Goal: Information Seeking & Learning: Learn about a topic

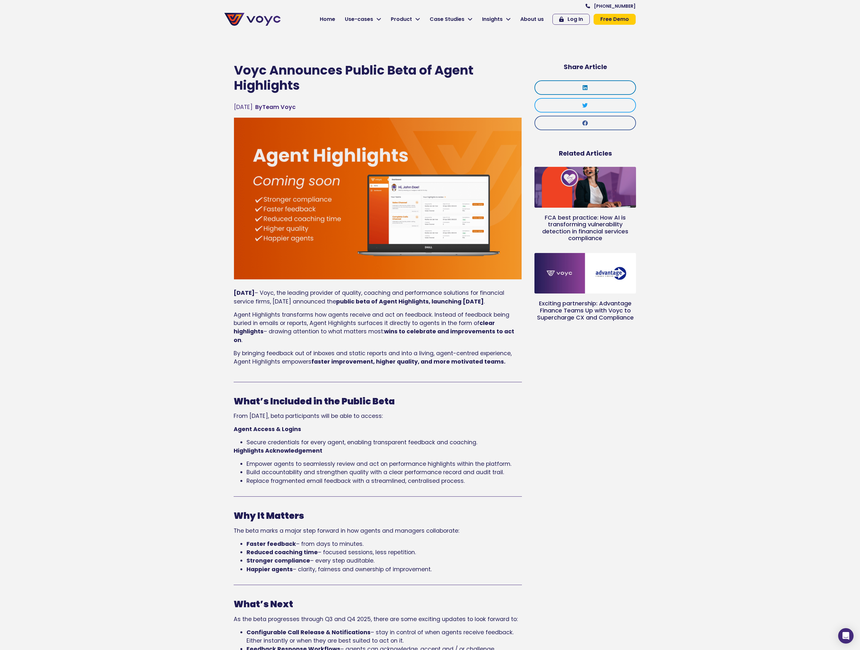
click at [243, 71] on h1 "Voyc Announces Public Beta of Agent Highlights" at bounding box center [378, 78] width 288 height 30
click at [235, 70] on h1 "Voyc Announces Public Beta of Agent Highlights" at bounding box center [378, 78] width 288 height 30
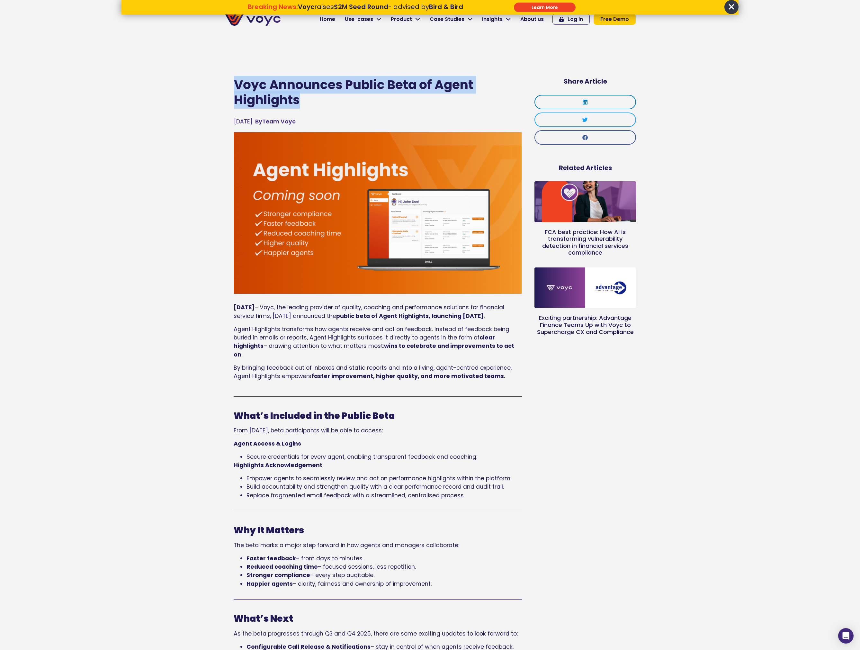
drag, startPoint x: 240, startPoint y: 84, endPoint x: 302, endPoint y: 103, distance: 64.3
click at [302, 104] on h1 "Voyc Announces Public Beta of Agent Highlights" at bounding box center [378, 92] width 288 height 30
copy h1 "Voyc Announces Public Beta of Agent Highlights"
click at [138, 353] on section "Voyc Announces Public Beta of Agent Highlights [DATE] By Team Voyc [DATE] – Voy…" at bounding box center [430, 605] width 860 height 1184
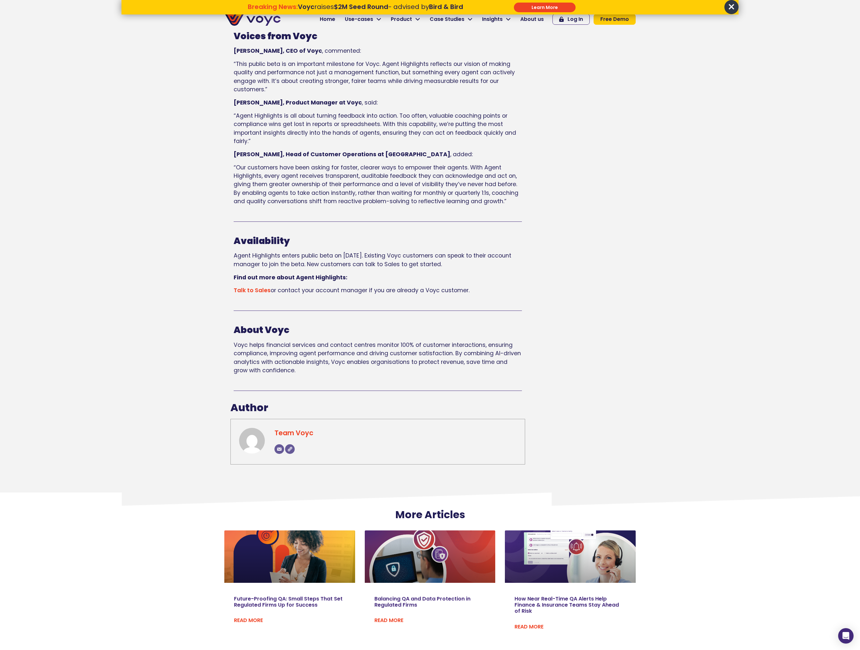
scroll to position [703, 0]
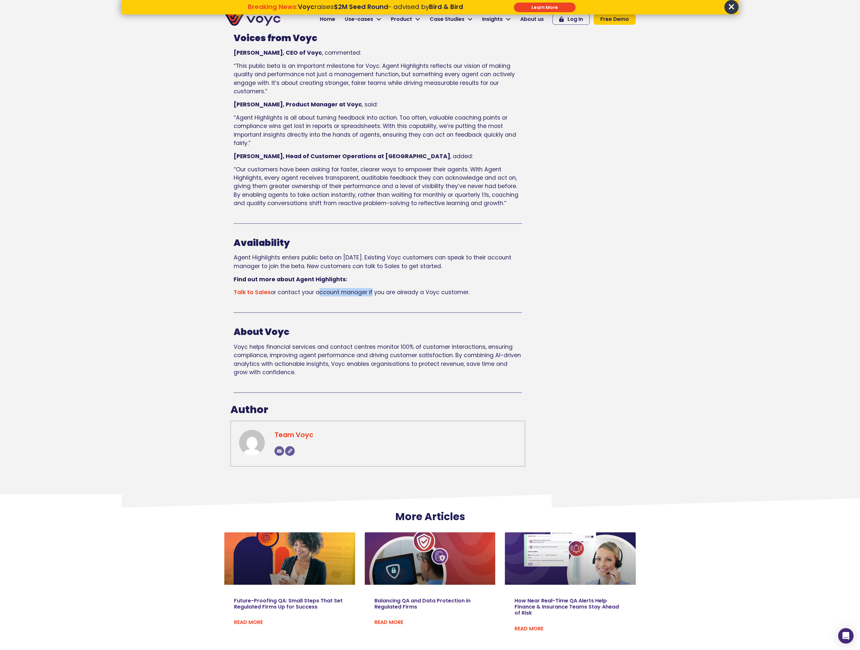
drag, startPoint x: 370, startPoint y: 292, endPoint x: 315, endPoint y: 296, distance: 54.4
click at [315, 296] on span "Talk to Sales or contact your account manager if you are already a Voyc custome…" at bounding box center [352, 292] width 236 height 8
click at [375, 296] on span "Talk to Sales or contact your account manager if you are already a Voyc custome…" at bounding box center [352, 292] width 236 height 8
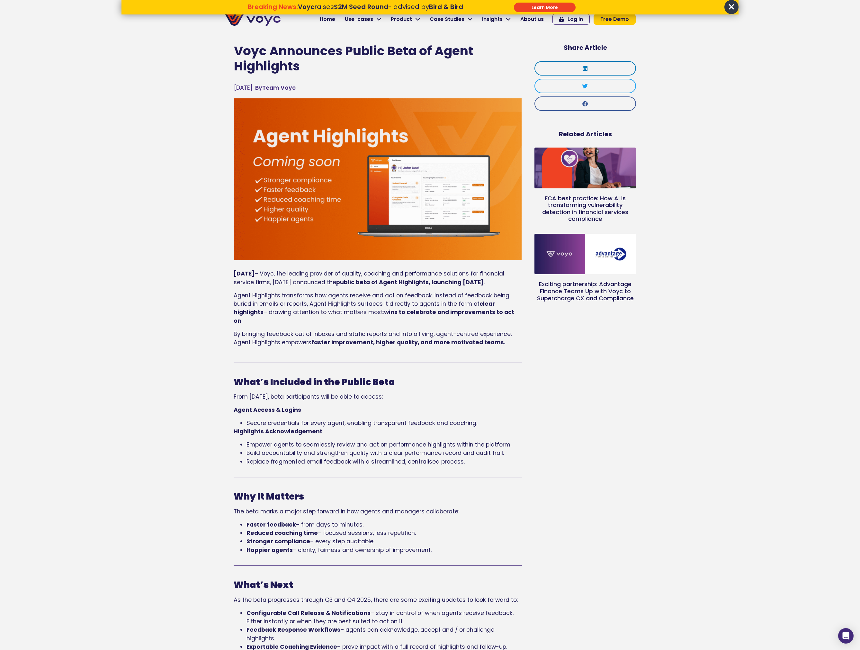
scroll to position [0, 0]
